Goal: Information Seeking & Learning: Find specific page/section

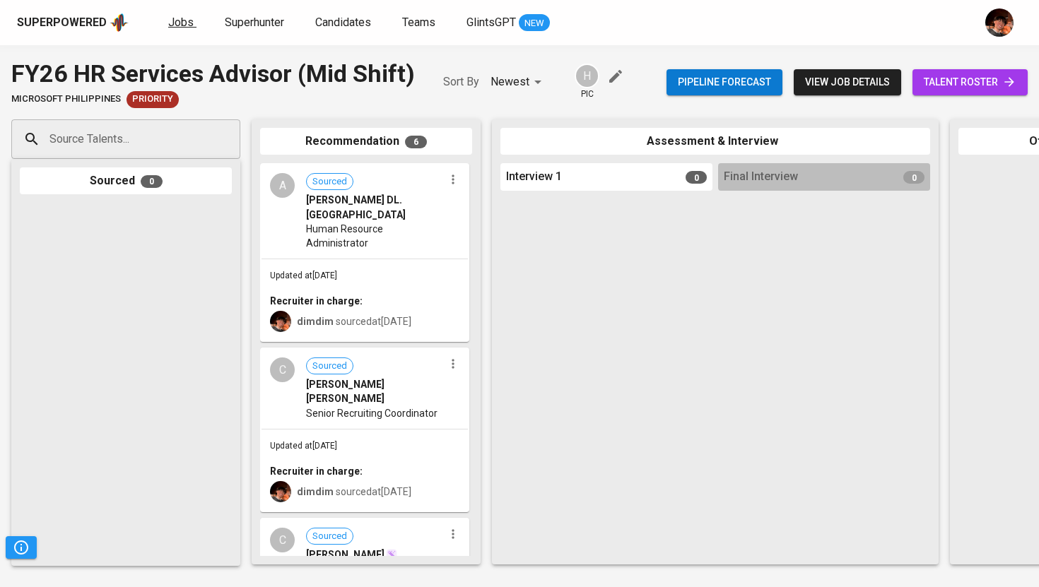
click at [182, 18] on span "Jobs" at bounding box center [180, 22] width 25 height 13
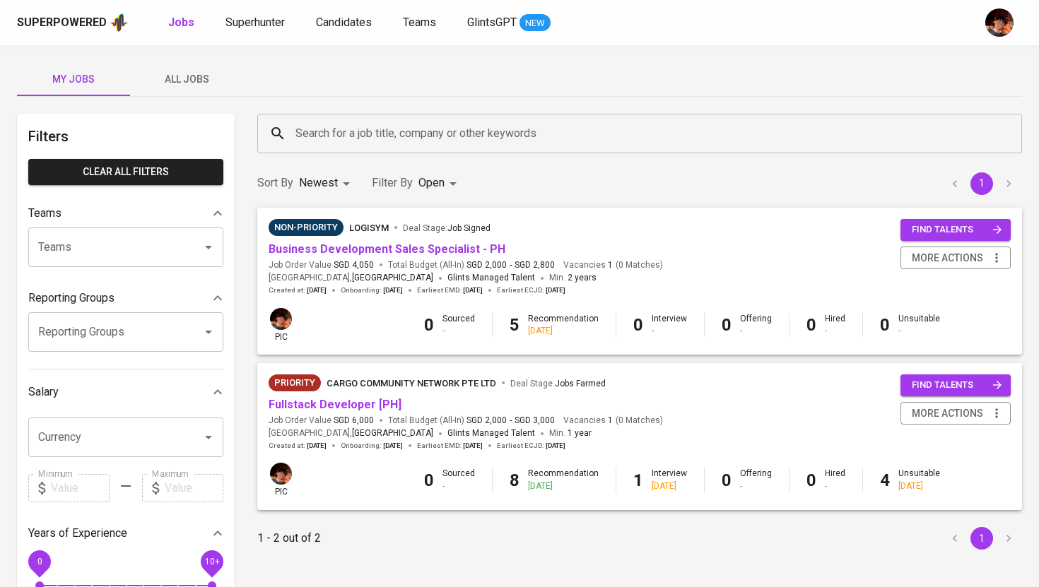
click at [179, 68] on button "All Jobs" at bounding box center [186, 79] width 113 height 34
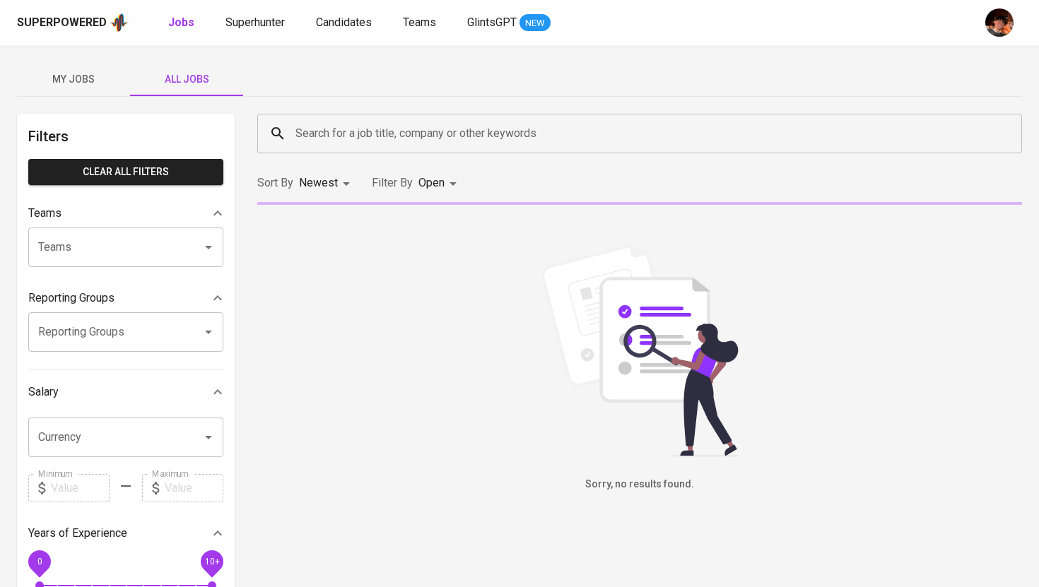
click at [314, 134] on input "Search for a job title, company or other keywords" at bounding box center [643, 133] width 702 height 27
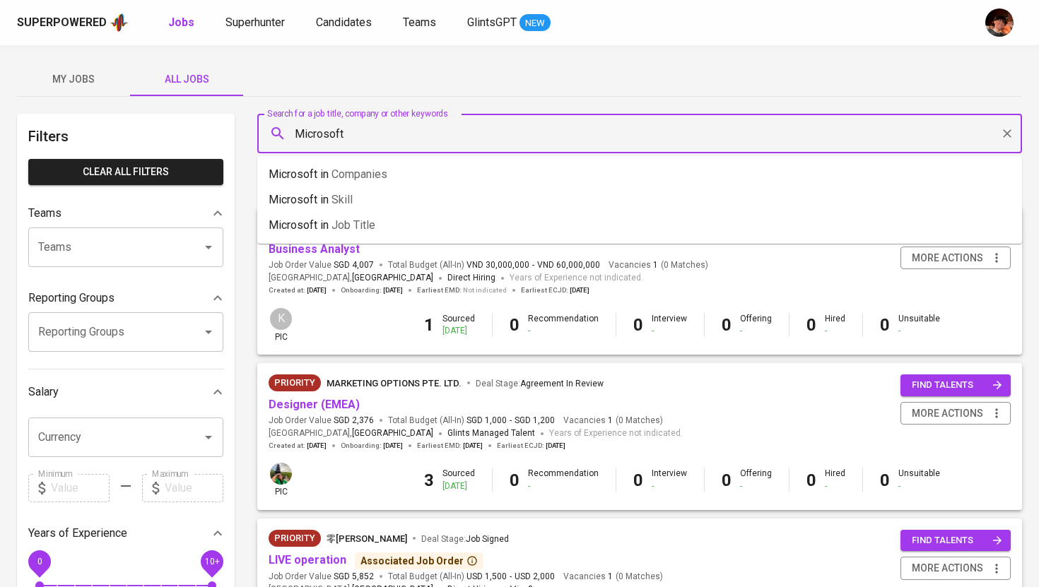
type input "Microsoft"
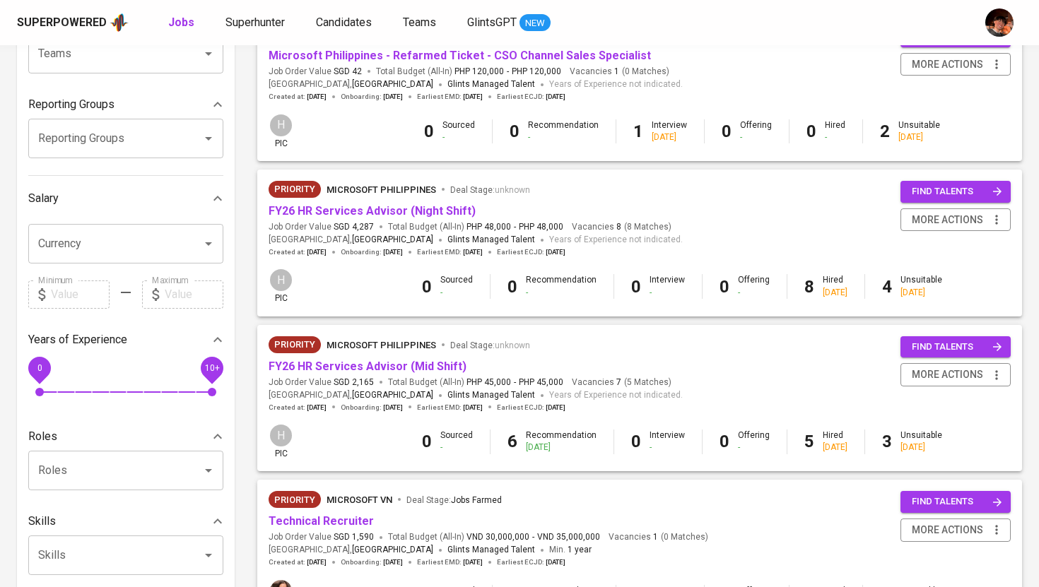
scroll to position [193, 0]
